Goal: Task Accomplishment & Management: Use online tool/utility

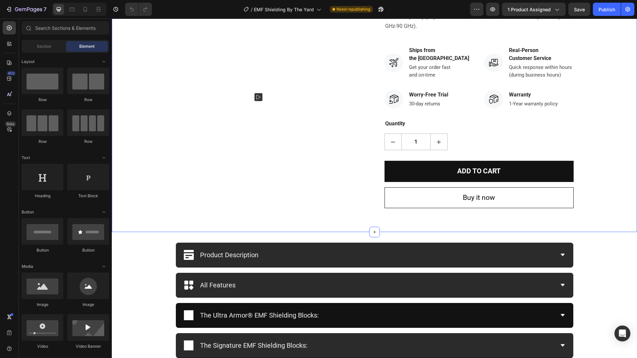
scroll to position [353, 0]
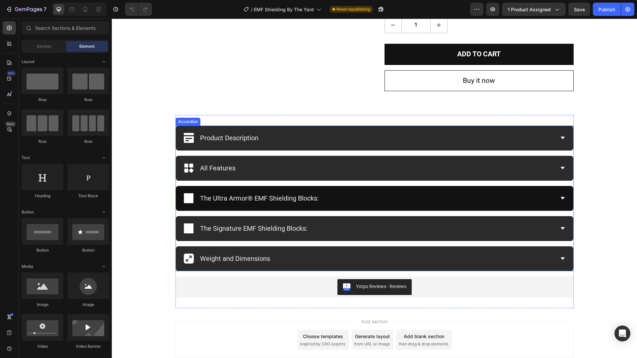
click at [351, 195] on div "The Ultra Armor® EMF Shielding Blocks:" at bounding box center [369, 198] width 371 height 14
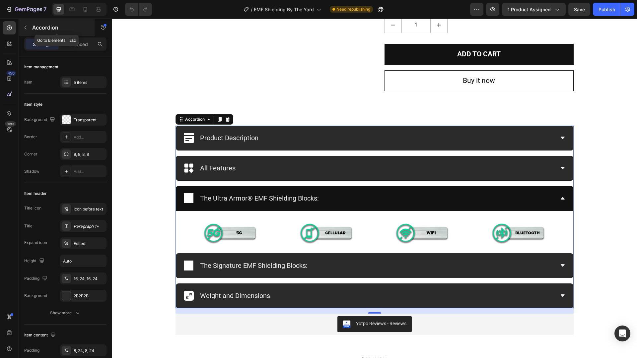
click at [28, 27] on icon "button" at bounding box center [25, 27] width 5 height 5
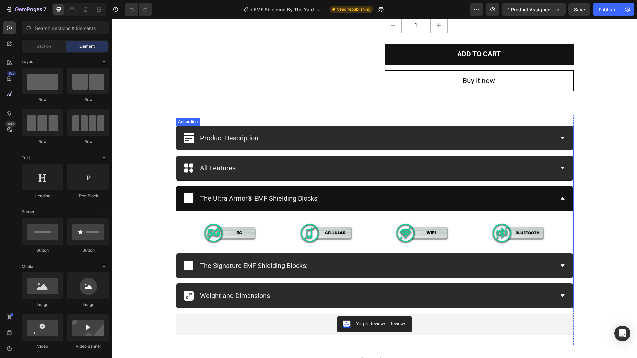
click at [365, 192] on div "The Ultra Armor® EMF Shielding Blocks:" at bounding box center [369, 198] width 371 height 14
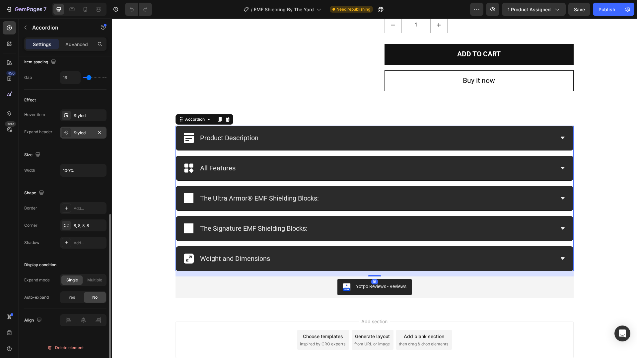
scroll to position [0, 0]
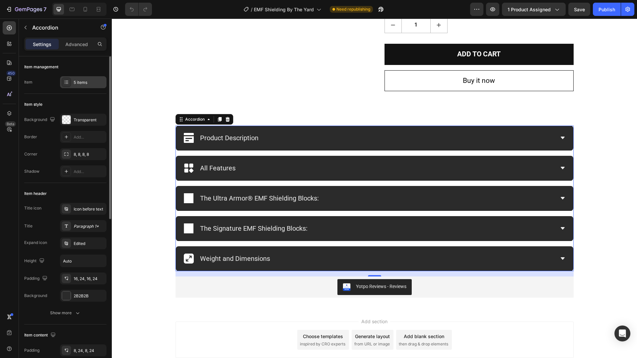
click at [64, 83] on icon at bounding box center [66, 82] width 5 height 5
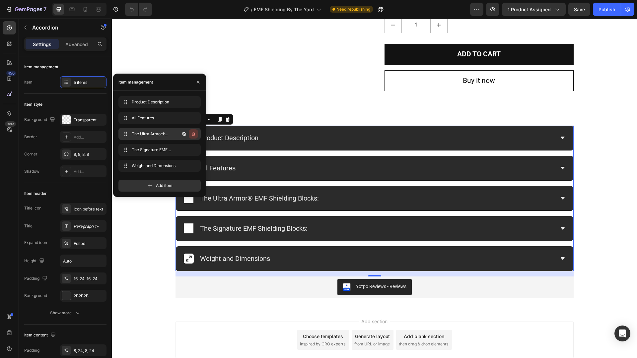
click at [193, 135] on icon "button" at bounding box center [193, 135] width 0 height 2
click at [193, 135] on div "Delete" at bounding box center [189, 134] width 12 height 6
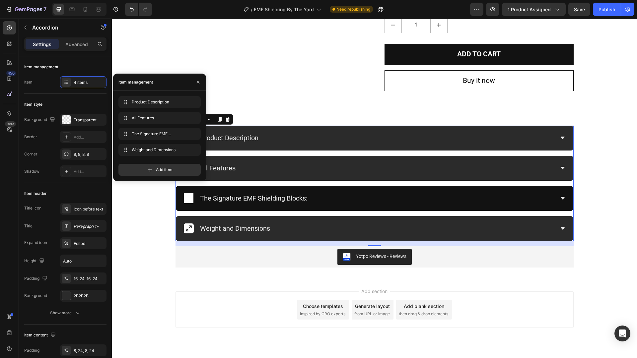
click at [186, 197] on icon at bounding box center [189, 199] width 10 height 18
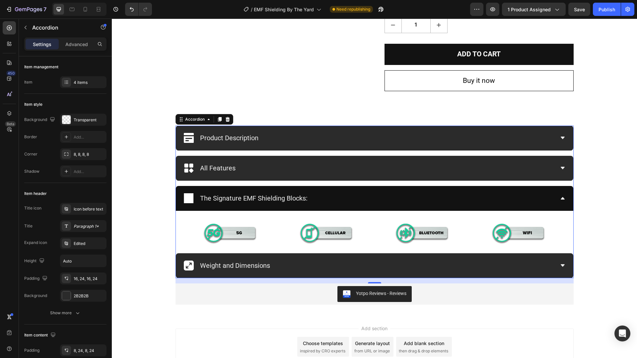
click at [186, 198] on icon at bounding box center [189, 199] width 10 height 18
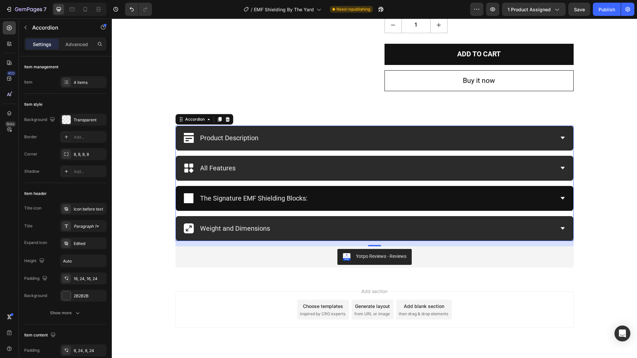
click at [186, 198] on icon at bounding box center [189, 199] width 10 height 18
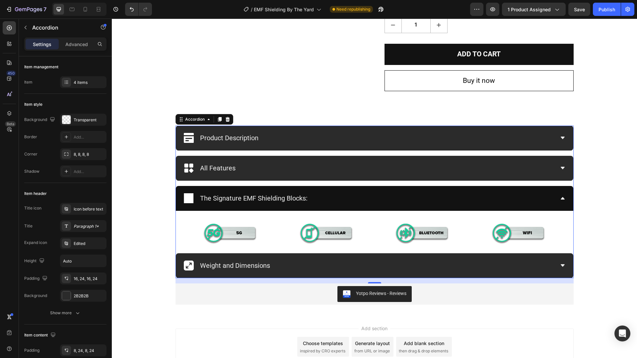
click at [261, 194] on p "The Signature EMF Shielding Blocks:" at bounding box center [254, 198] width 108 height 12
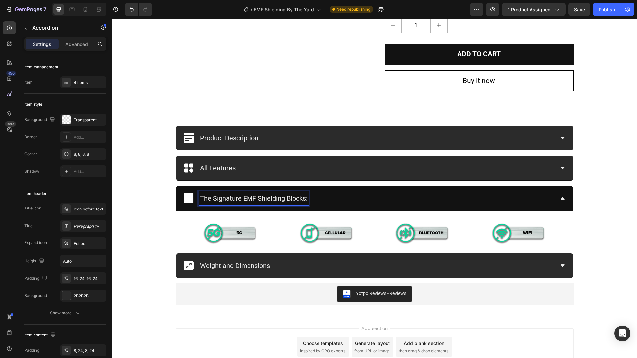
click at [379, 197] on div "The Signature EMF Shielding Blocks:" at bounding box center [369, 198] width 371 height 14
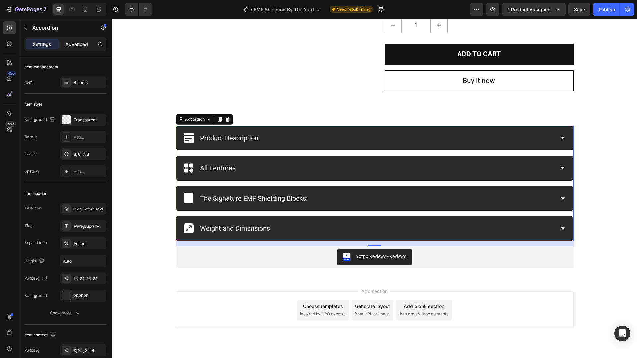
click at [77, 48] on div "Advanced" at bounding box center [76, 44] width 33 height 11
type input "100%"
type input "100"
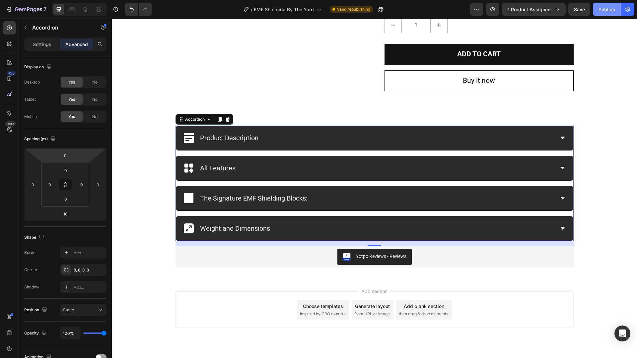
click at [601, 11] on div "Publish" at bounding box center [607, 9] width 17 height 7
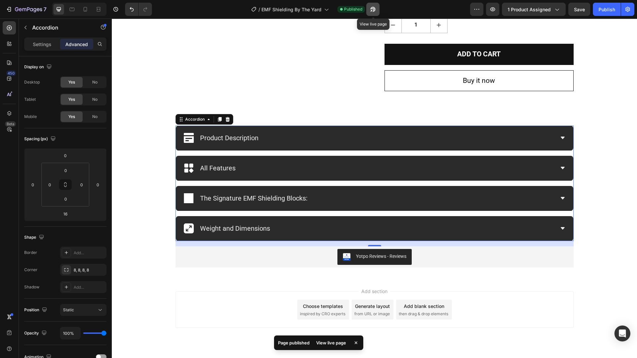
click at [378, 9] on button "button" at bounding box center [372, 9] width 13 height 13
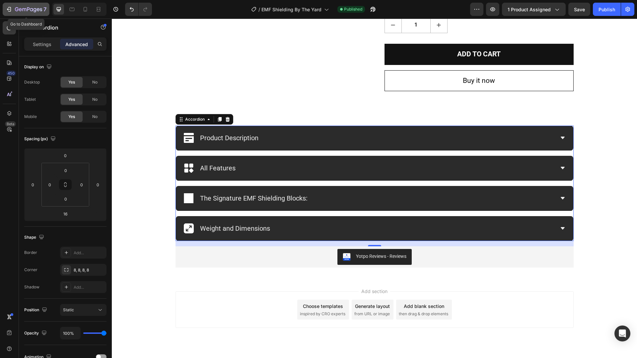
click at [17, 6] on div "7" at bounding box center [31, 9] width 32 height 8
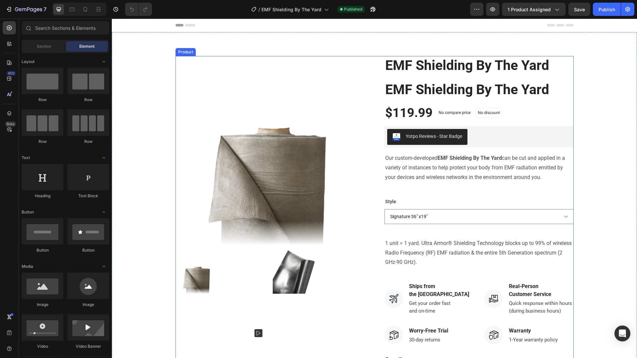
scroll to position [321, 0]
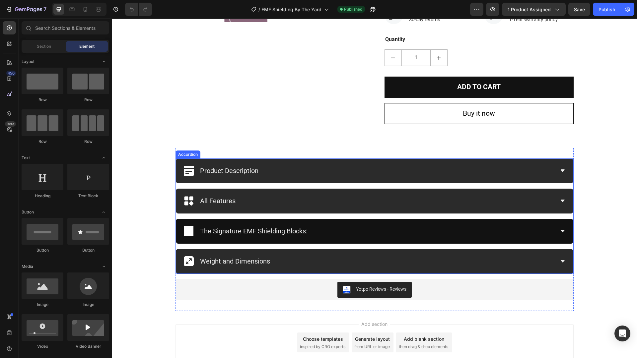
click at [185, 230] on icon at bounding box center [189, 232] width 10 height 18
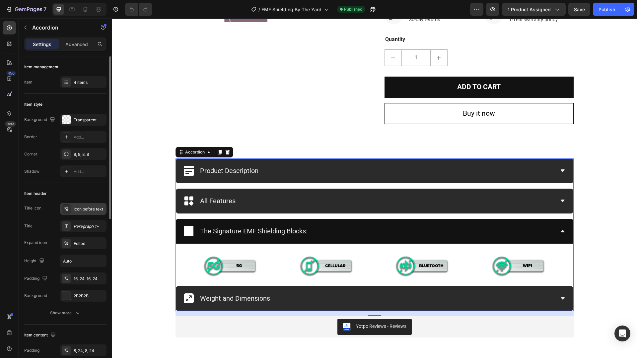
click at [67, 206] on icon at bounding box center [66, 208] width 5 height 5
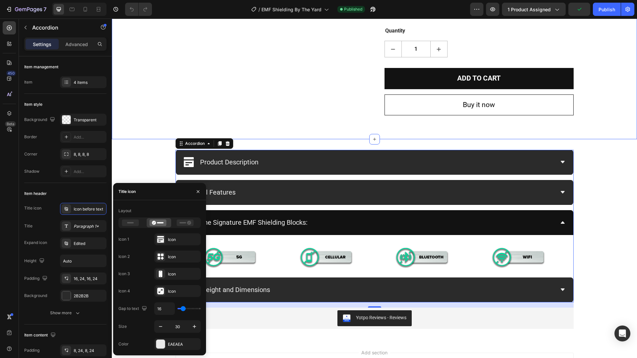
scroll to position [365, 0]
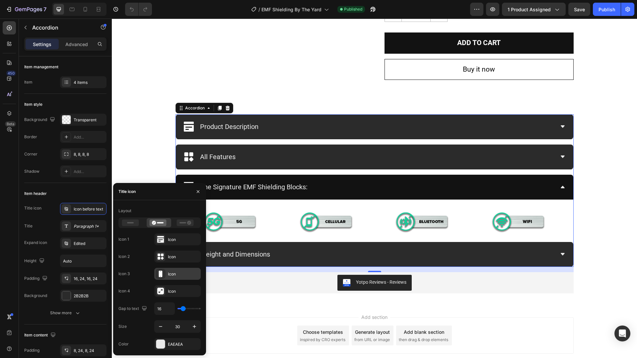
click at [160, 273] on icon at bounding box center [161, 274] width 4 height 7
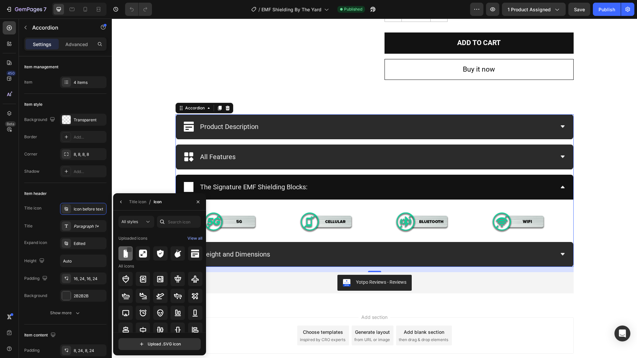
click at [129, 251] on div at bounding box center [129, 249] width 5 height 5
click at [128, 250] on icon at bounding box center [130, 250] width 4 height 3
click at [125, 253] on img at bounding box center [126, 254] width 8 height 8
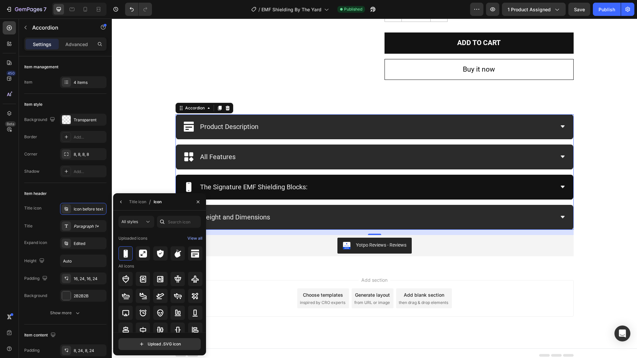
click at [339, 182] on div "The Signature EMF Shielding Blocks:" at bounding box center [369, 187] width 371 height 14
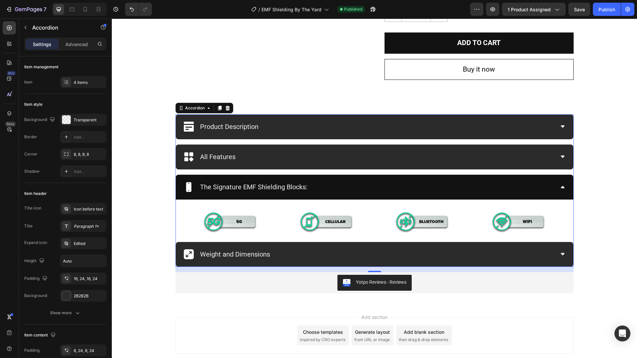
click at [339, 182] on div "The Signature EMF Shielding Blocks:" at bounding box center [369, 187] width 371 height 14
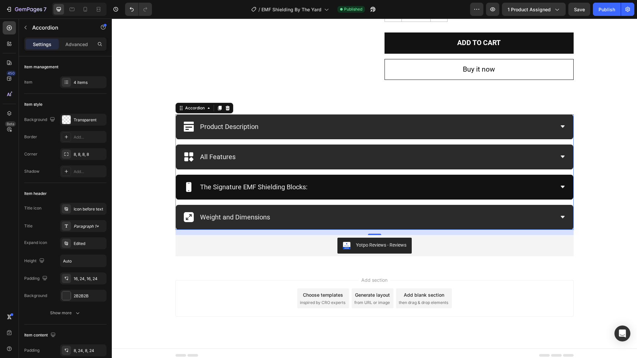
click at [184, 186] on icon at bounding box center [189, 187] width 10 height 10
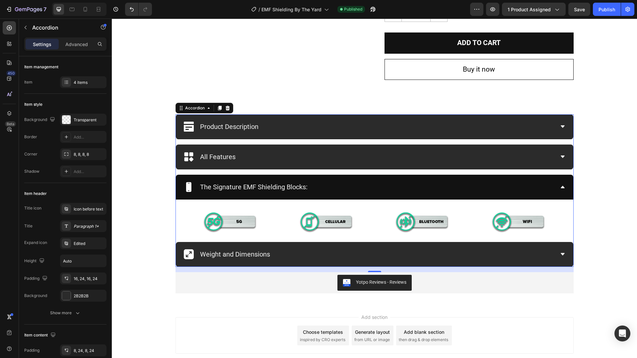
click at [366, 175] on div "The Signature EMF Shielding Blocks:" at bounding box center [375, 187] width 398 height 25
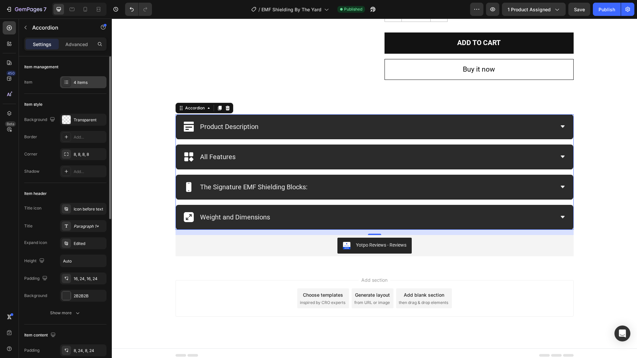
click at [75, 83] on div "4 items" at bounding box center [89, 83] width 31 height 6
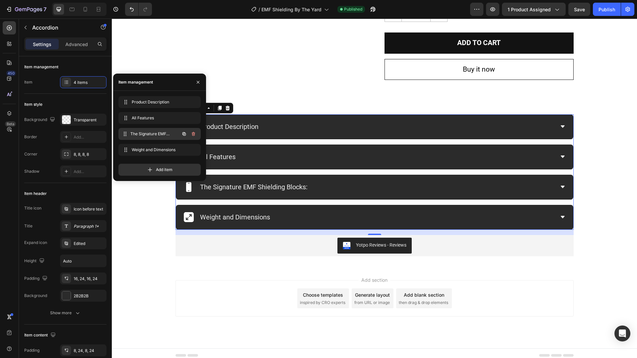
click at [148, 136] on span "The Signature EMF Shielding Blocks:" at bounding box center [154, 134] width 49 height 6
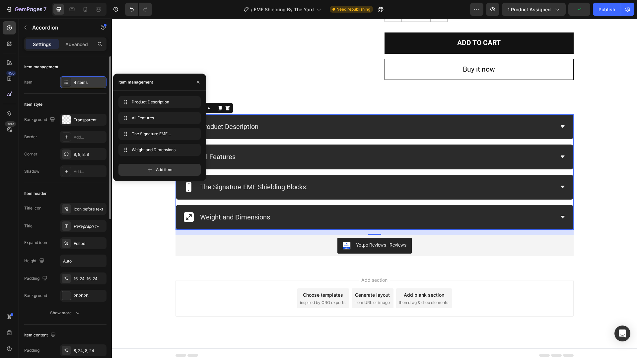
click at [68, 80] on icon at bounding box center [66, 82] width 5 height 5
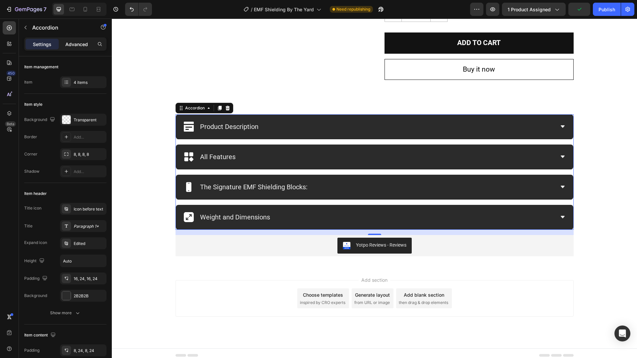
click at [75, 48] on div "Advanced" at bounding box center [76, 44] width 33 height 11
type input "100%"
type input "100"
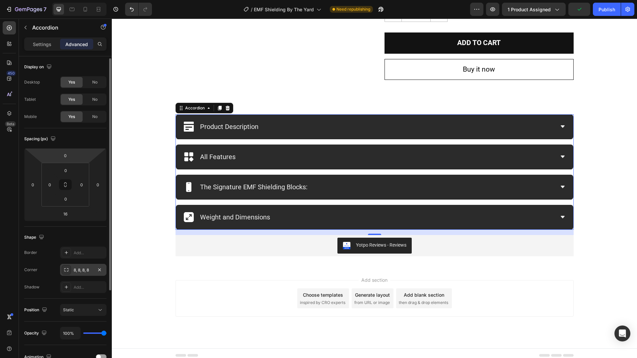
scroll to position [122, 0]
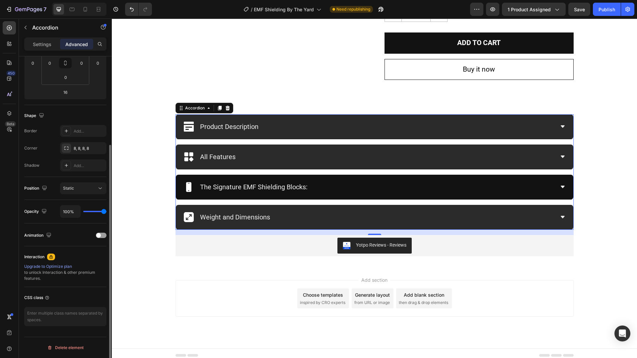
click at [186, 185] on icon at bounding box center [188, 187] width 5 height 10
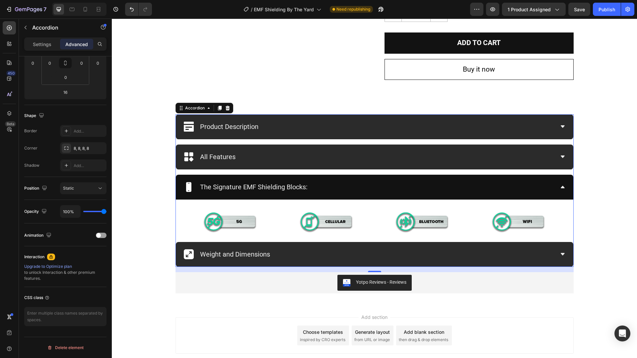
click at [297, 179] on div "The Signature EMF Shielding Blocks:" at bounding box center [375, 187] width 398 height 25
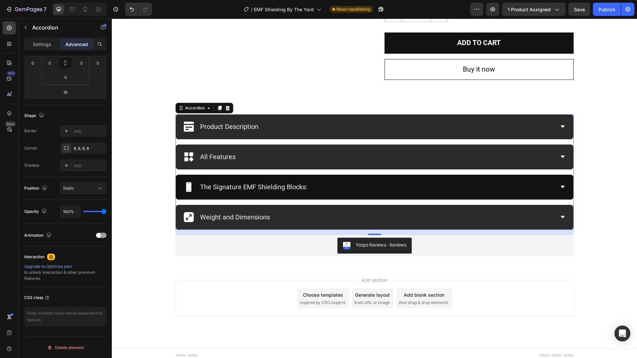
click at [220, 186] on p "The Signature EMF Shielding Blocks:" at bounding box center [254, 187] width 108 height 12
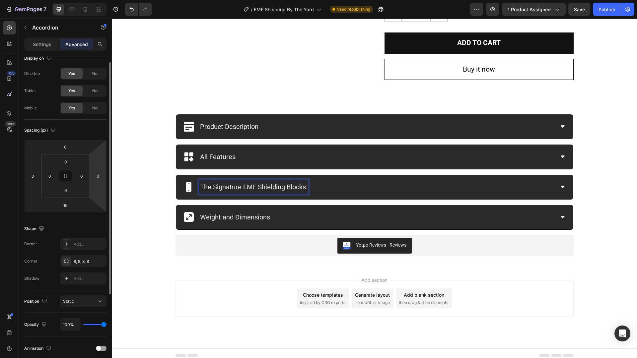
scroll to position [0, 0]
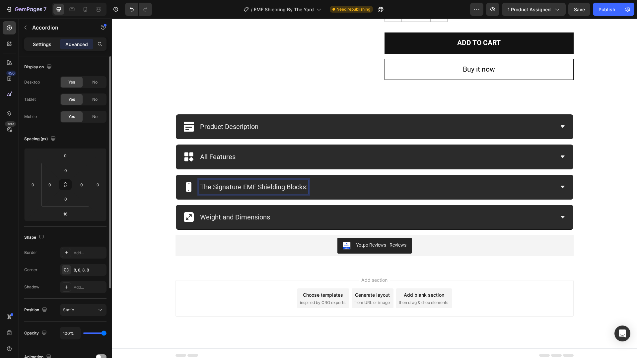
click at [42, 42] on p "Settings" at bounding box center [42, 44] width 19 height 7
type input "16"
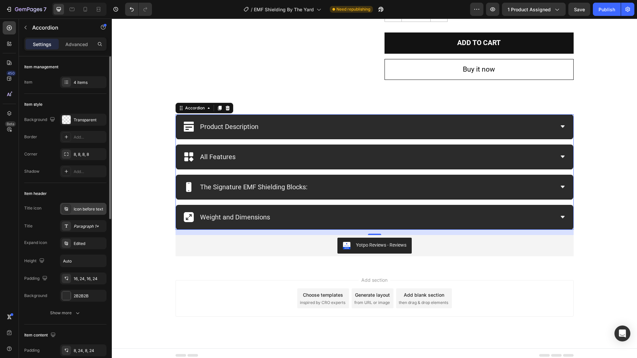
click at [65, 208] on icon at bounding box center [66, 208] width 5 height 5
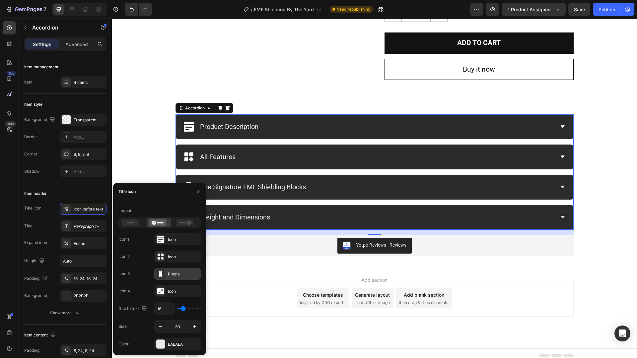
click at [164, 271] on icon at bounding box center [160, 274] width 7 height 7
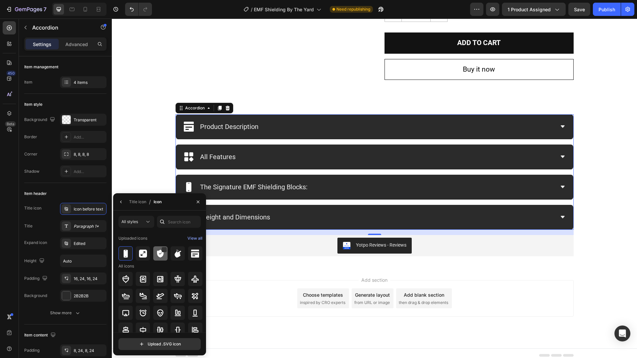
click at [158, 256] on img at bounding box center [160, 254] width 8 height 8
click at [239, 270] on div "Add section Choose templates inspired by CRO experts Generate layout from URL o…" at bounding box center [374, 308] width 525 height 82
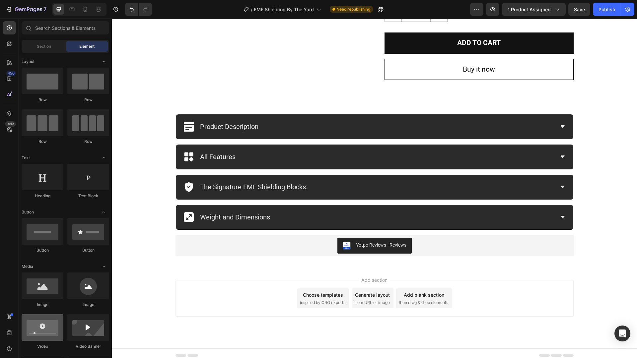
drag, startPoint x: 611, startPoint y: 7, endPoint x: 37, endPoint y: 321, distance: 654.0
click at [611, 7] on div "Publish" at bounding box center [607, 9] width 17 height 7
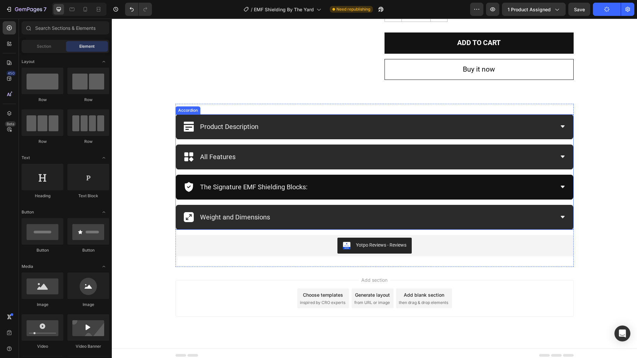
click at [331, 192] on div "The Signature EMF Shielding Blocks:" at bounding box center [369, 187] width 371 height 14
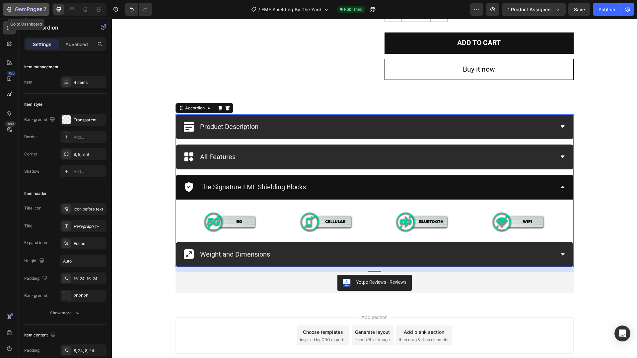
click at [9, 7] on icon "button" at bounding box center [9, 9] width 3 height 5
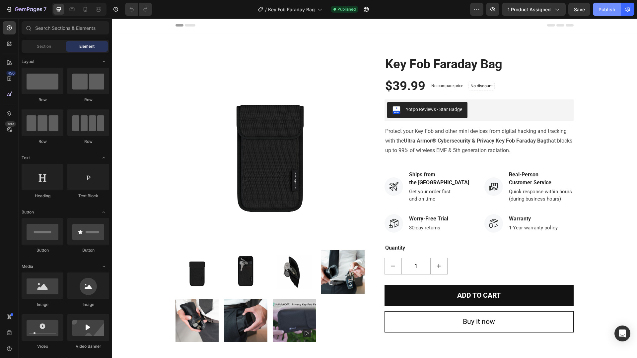
click at [598, 12] on button "Publish" at bounding box center [607, 9] width 28 height 13
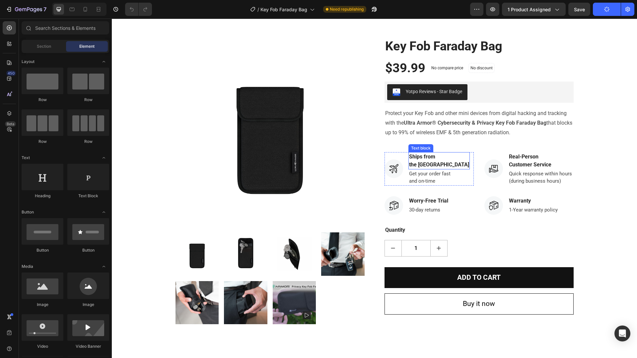
scroll to position [222, 0]
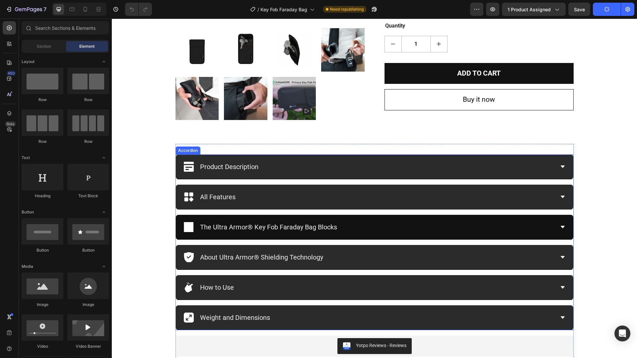
click at [187, 226] on icon at bounding box center [189, 228] width 10 height 18
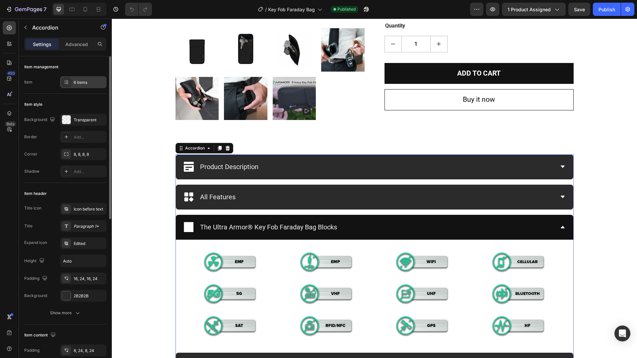
click at [81, 86] on div "6 items" at bounding box center [83, 82] width 46 height 12
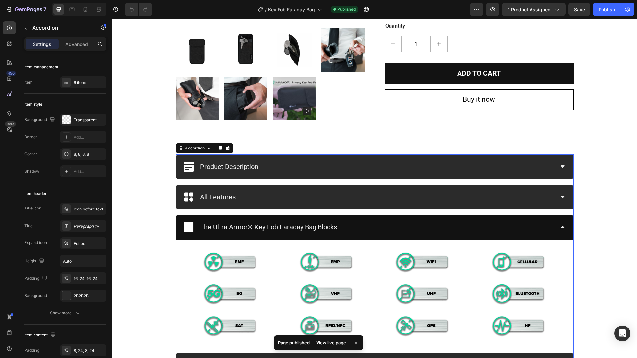
drag, startPoint x: 328, startPoint y: 221, endPoint x: 312, endPoint y: 224, distance: 17.1
click at [328, 221] on p "The Ultra Armor® Key Fob Faraday Bag Blocks" at bounding box center [268, 227] width 137 height 12
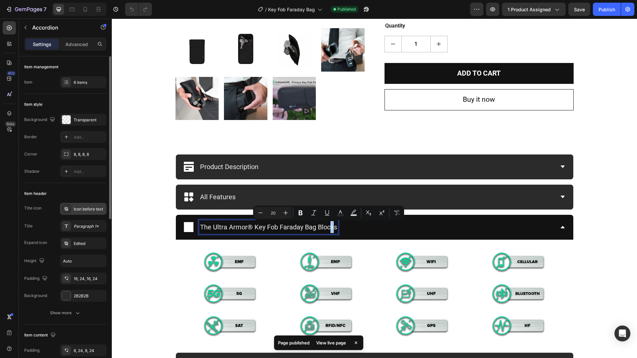
click at [77, 206] on div "Icon before text" at bounding box center [89, 209] width 31 height 6
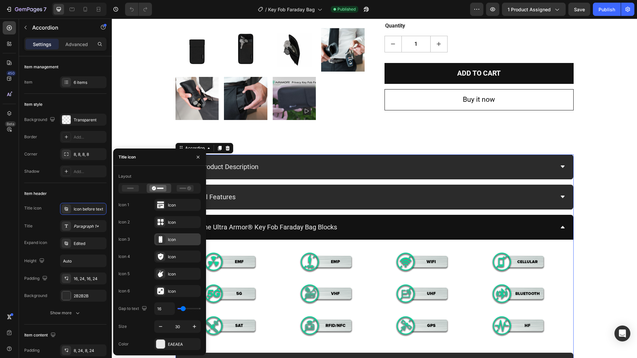
click at [163, 238] on icon at bounding box center [160, 239] width 7 height 7
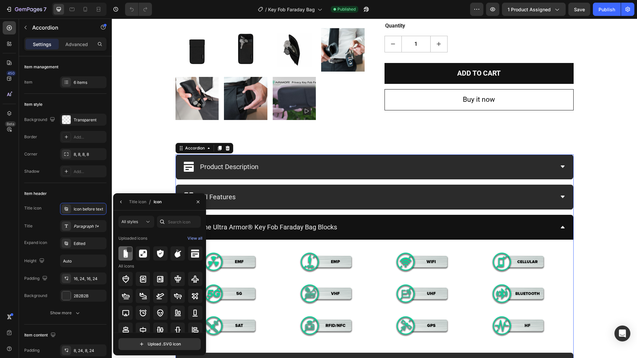
click at [127, 256] on img at bounding box center [126, 254] width 8 height 8
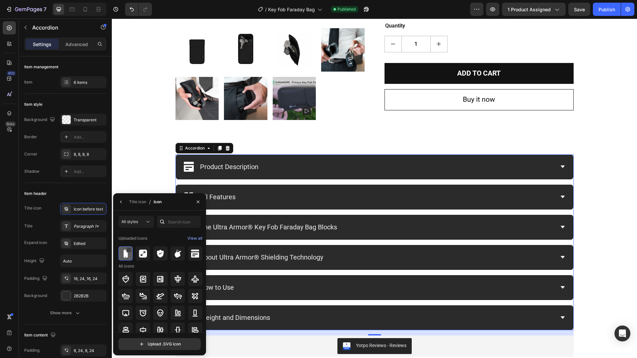
click at [127, 251] on div at bounding box center [128, 250] width 5 height 5
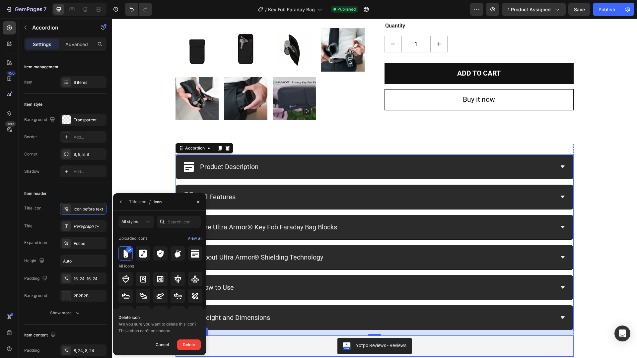
click at [250, 344] on div "Yotpo Reviews - Reviews" at bounding box center [374, 346] width 393 height 16
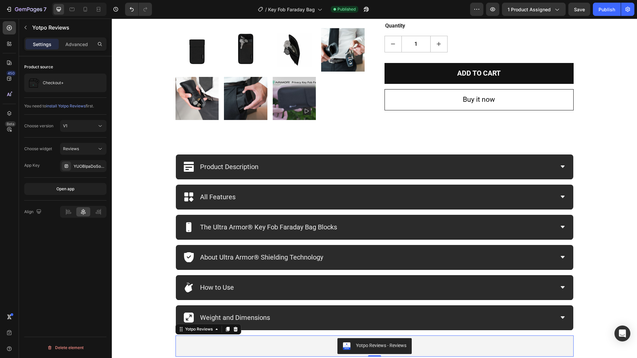
click at [603, 3] on button "Publish" at bounding box center [607, 9] width 28 height 13
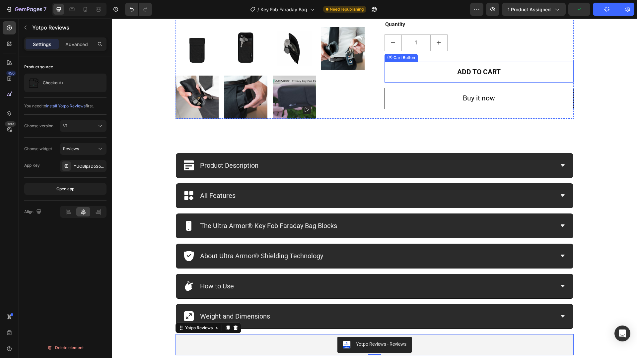
scroll to position [224, 0]
